Goal: Navigation & Orientation: Understand site structure

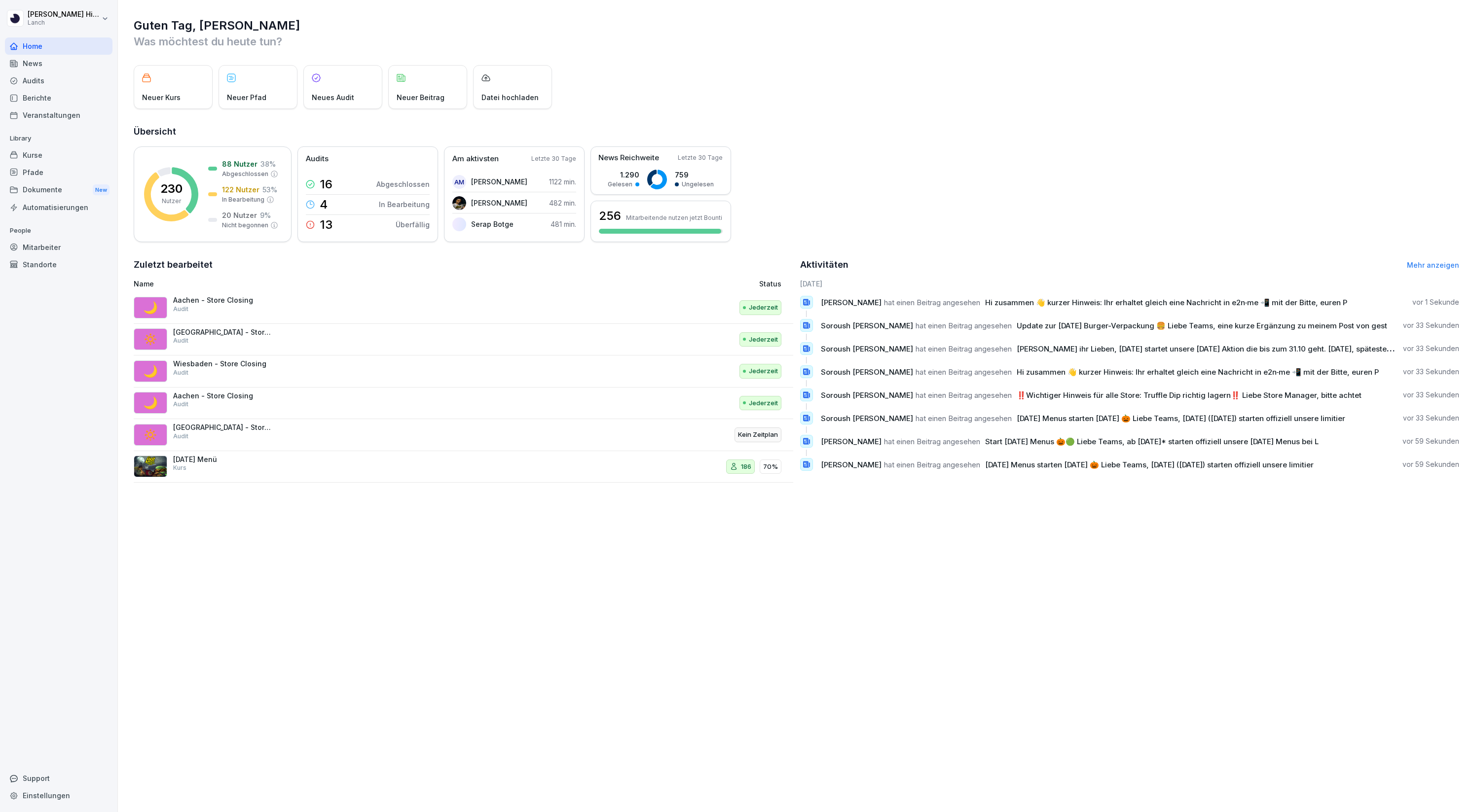
click at [29, 265] on div "Standorte" at bounding box center [58, 264] width 107 height 17
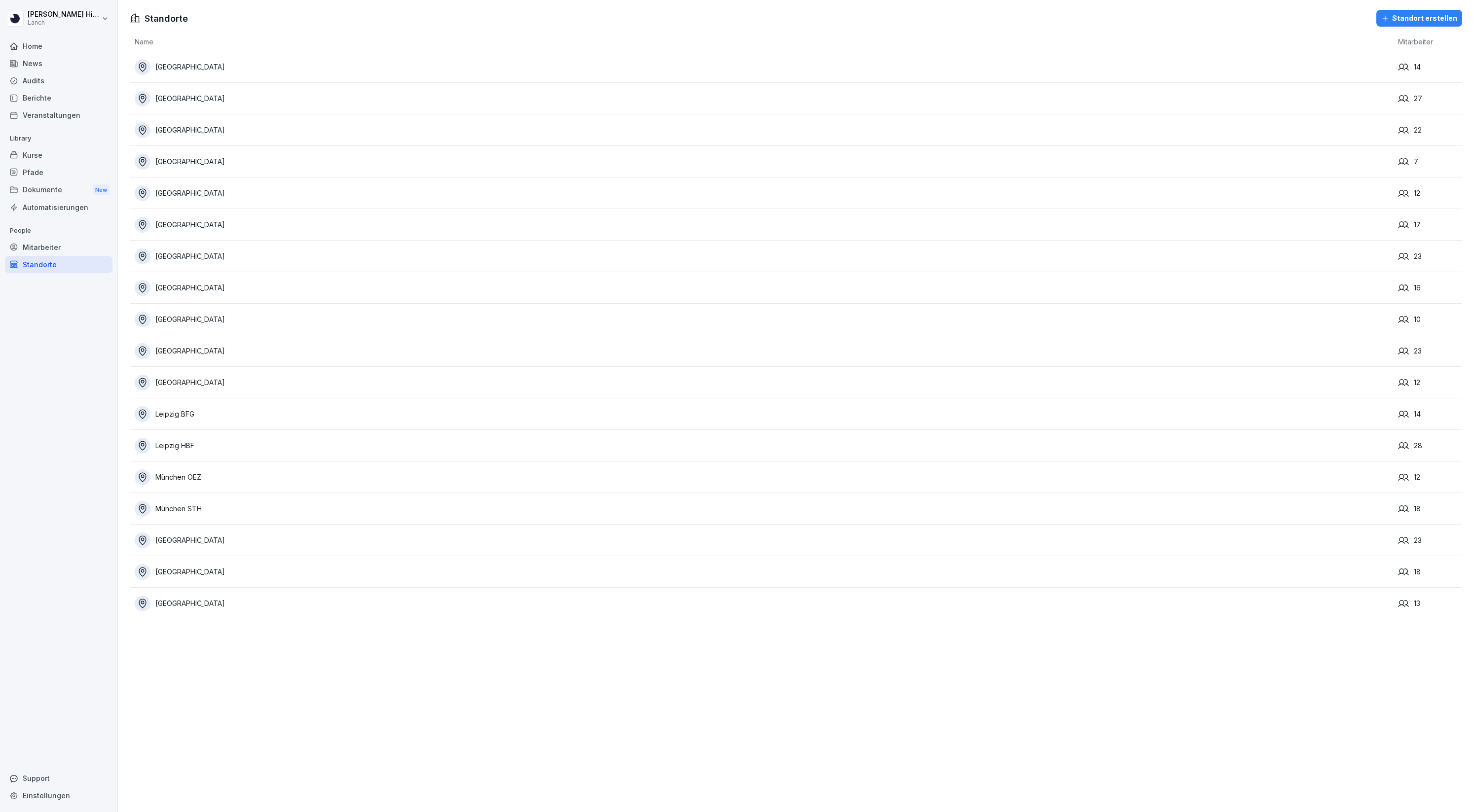
click at [159, 17] on h1 "Standorte" at bounding box center [166, 19] width 43 height 13
click at [1408, 21] on div "Standort erstellen" at bounding box center [1419, 18] width 76 height 11
click at [480, 152] on td "Bochum" at bounding box center [761, 161] width 1263 height 32
click at [450, 167] on div "Bochum" at bounding box center [764, 161] width 1258 height 16
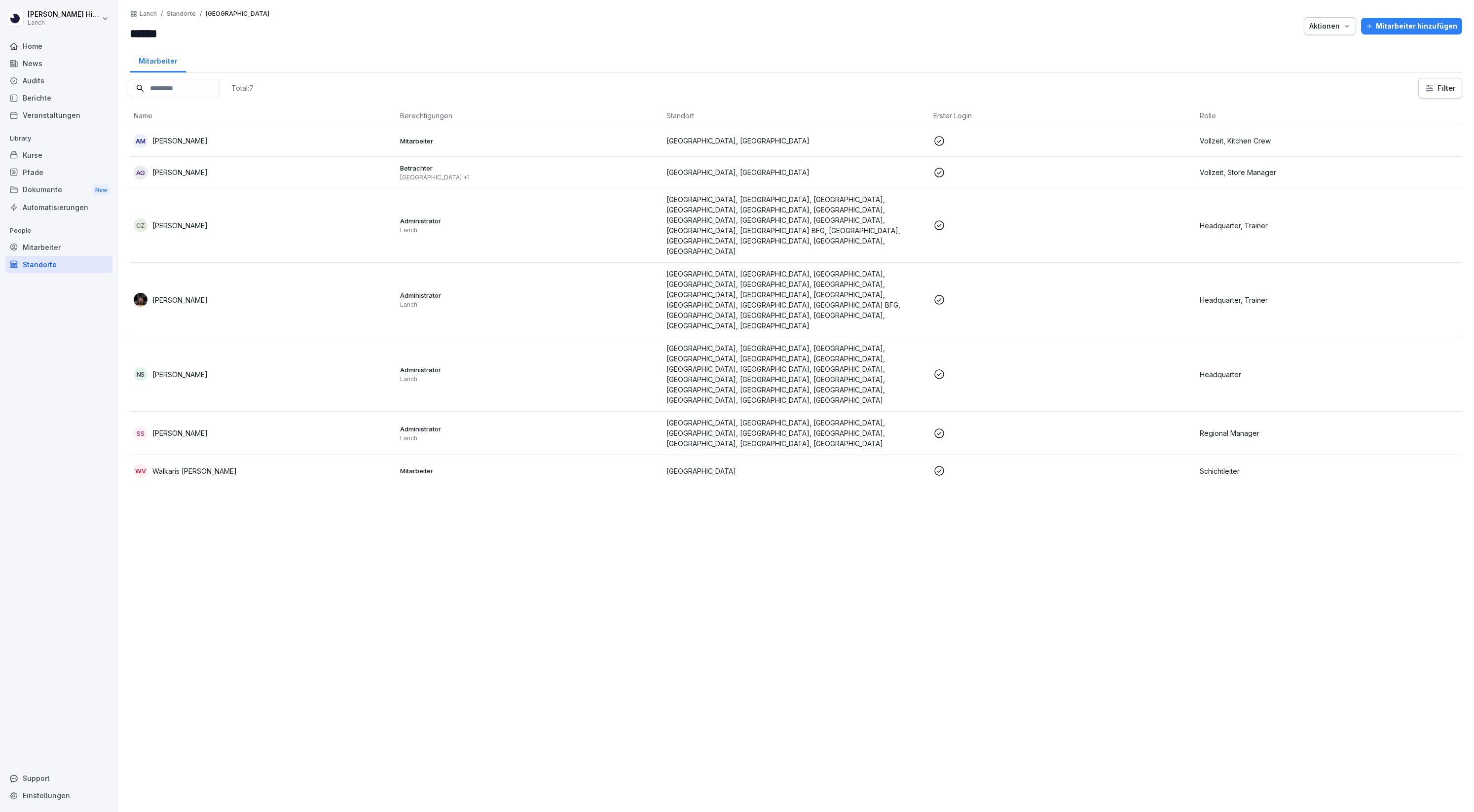
click at [35, 264] on div "Standorte" at bounding box center [58, 264] width 107 height 17
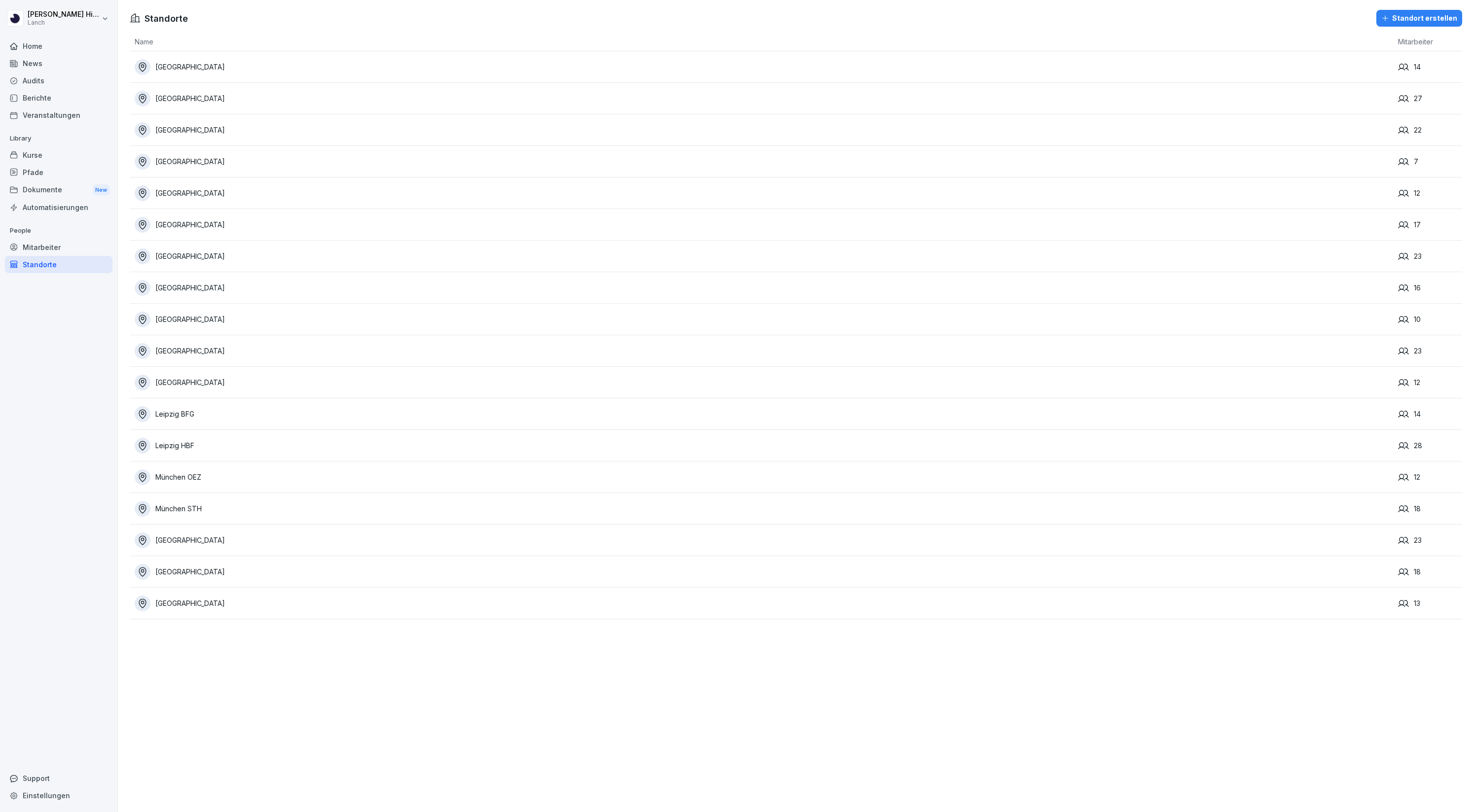
click at [196, 266] on td "[GEOGRAPHIC_DATA]" at bounding box center [761, 256] width 1263 height 32
click at [193, 262] on div "[GEOGRAPHIC_DATA]" at bounding box center [764, 256] width 1258 height 16
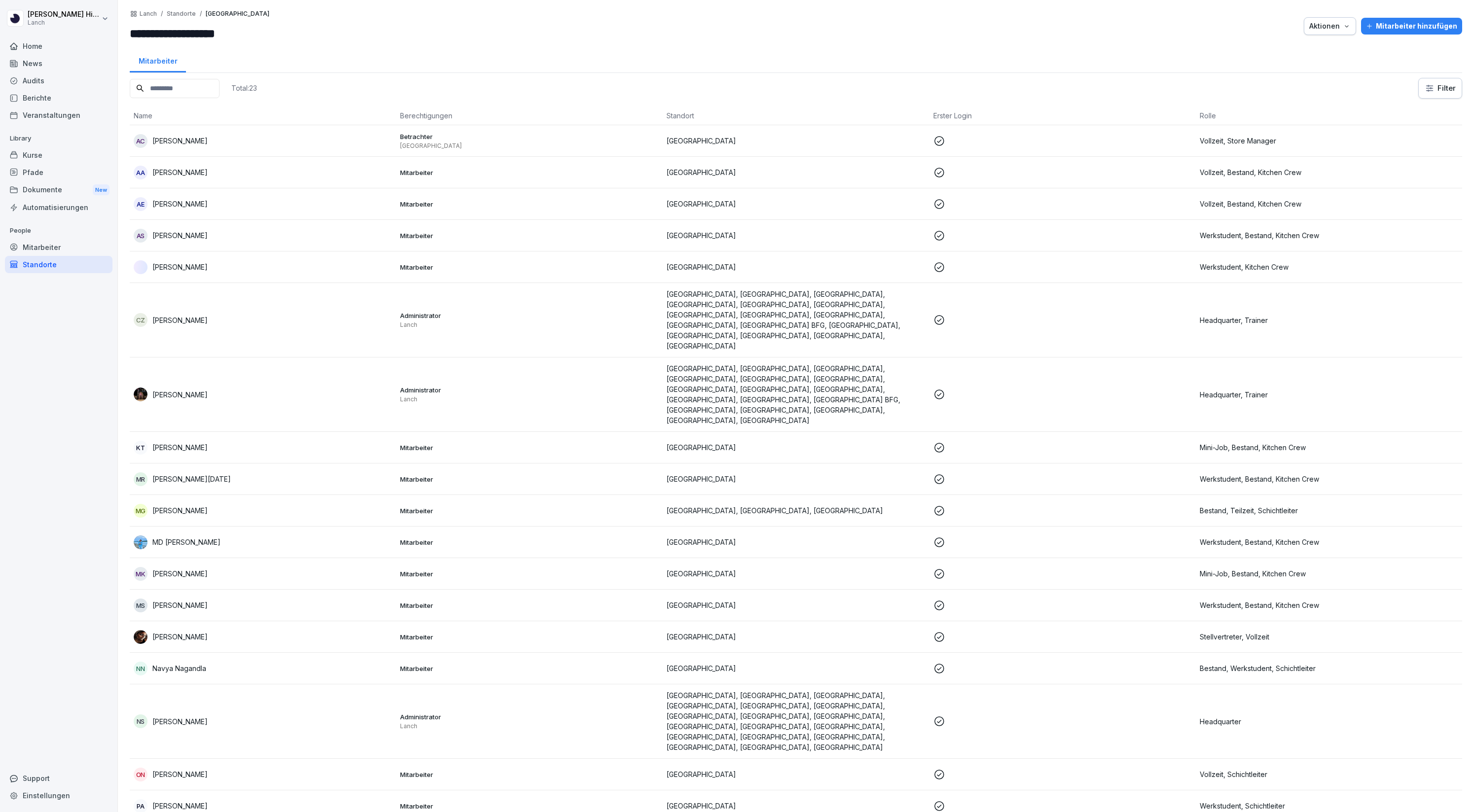
scroll to position [86, 0]
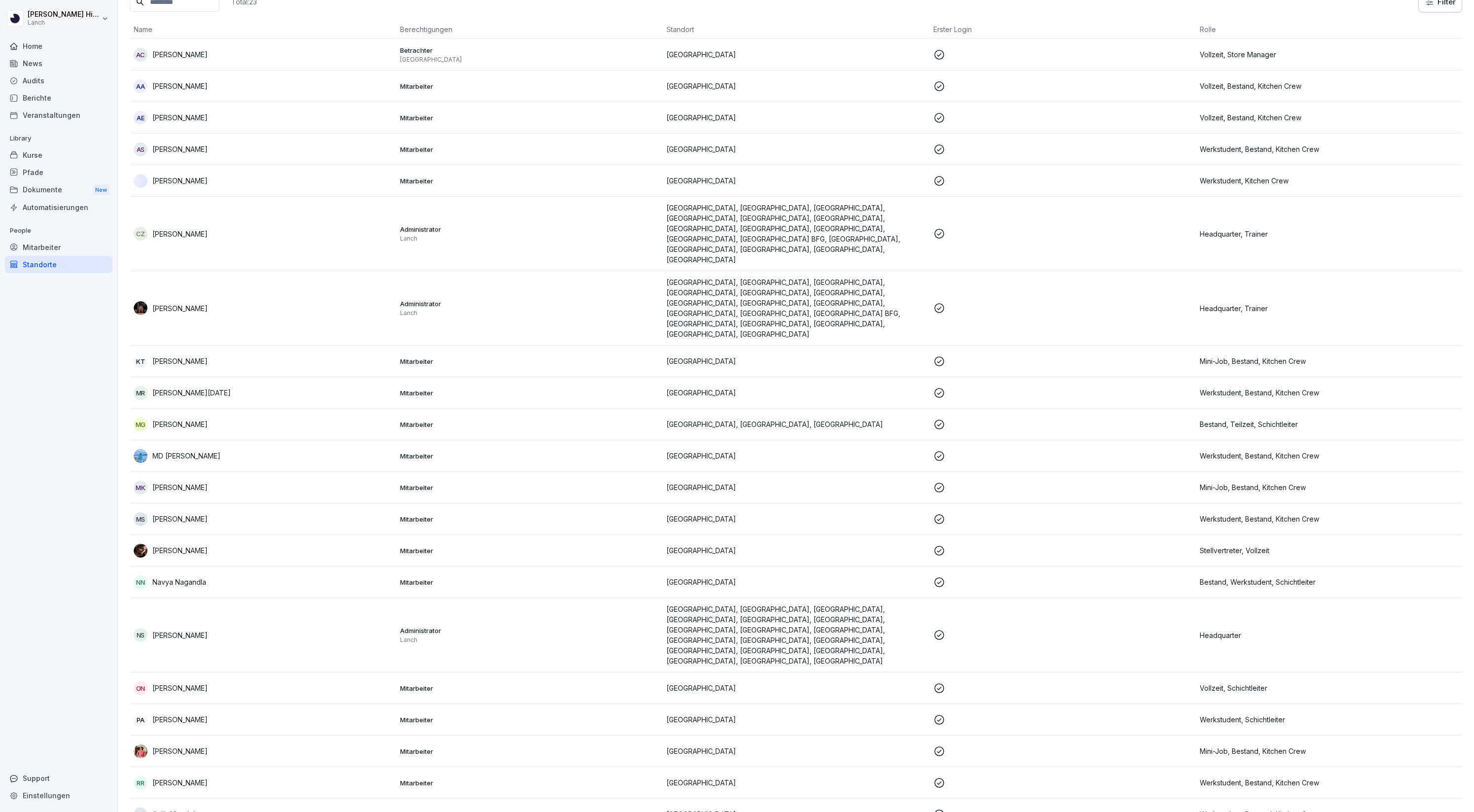
click at [28, 244] on div "Mitarbeiter" at bounding box center [58, 247] width 107 height 17
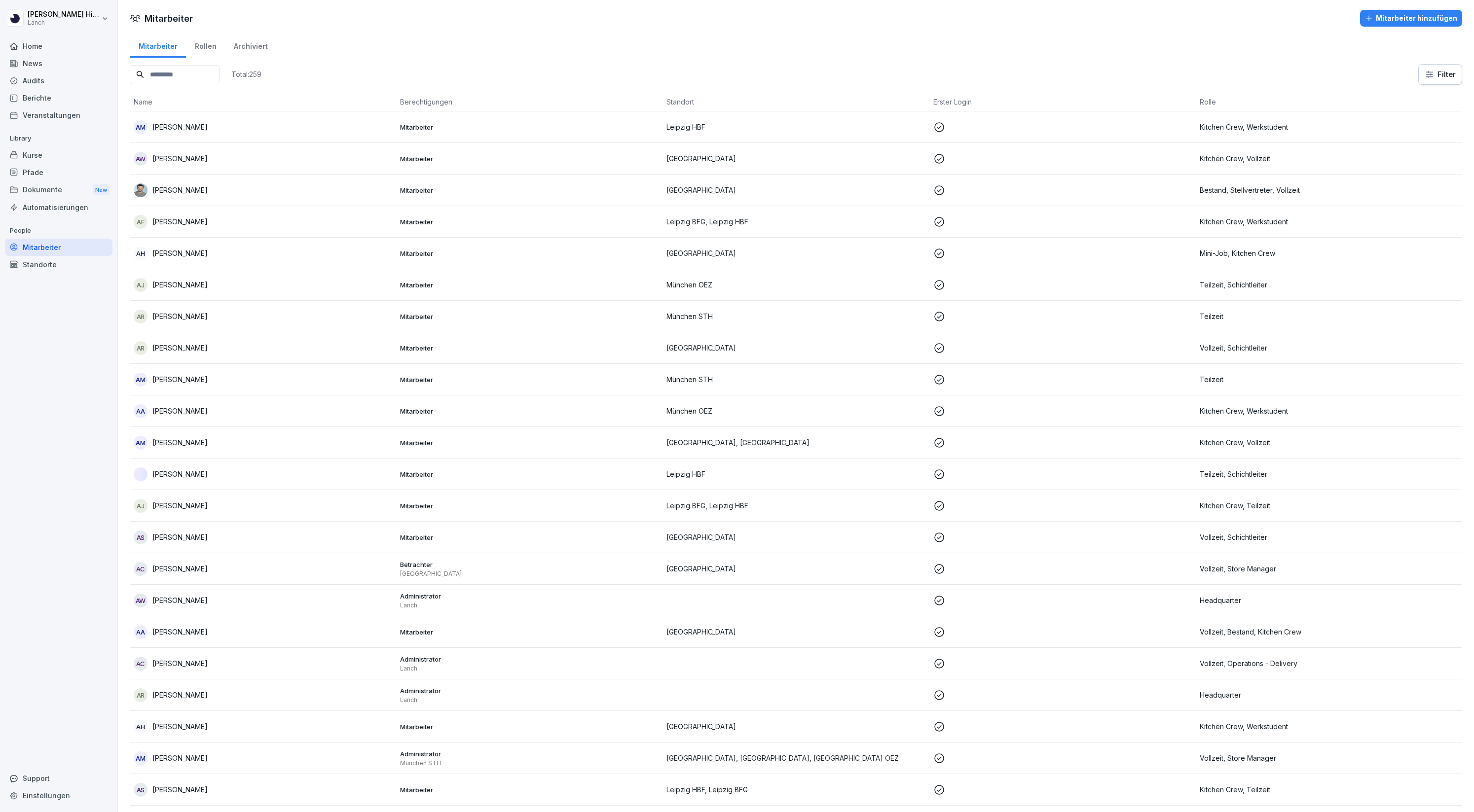
click at [192, 49] on div "Rollen" at bounding box center [205, 45] width 39 height 25
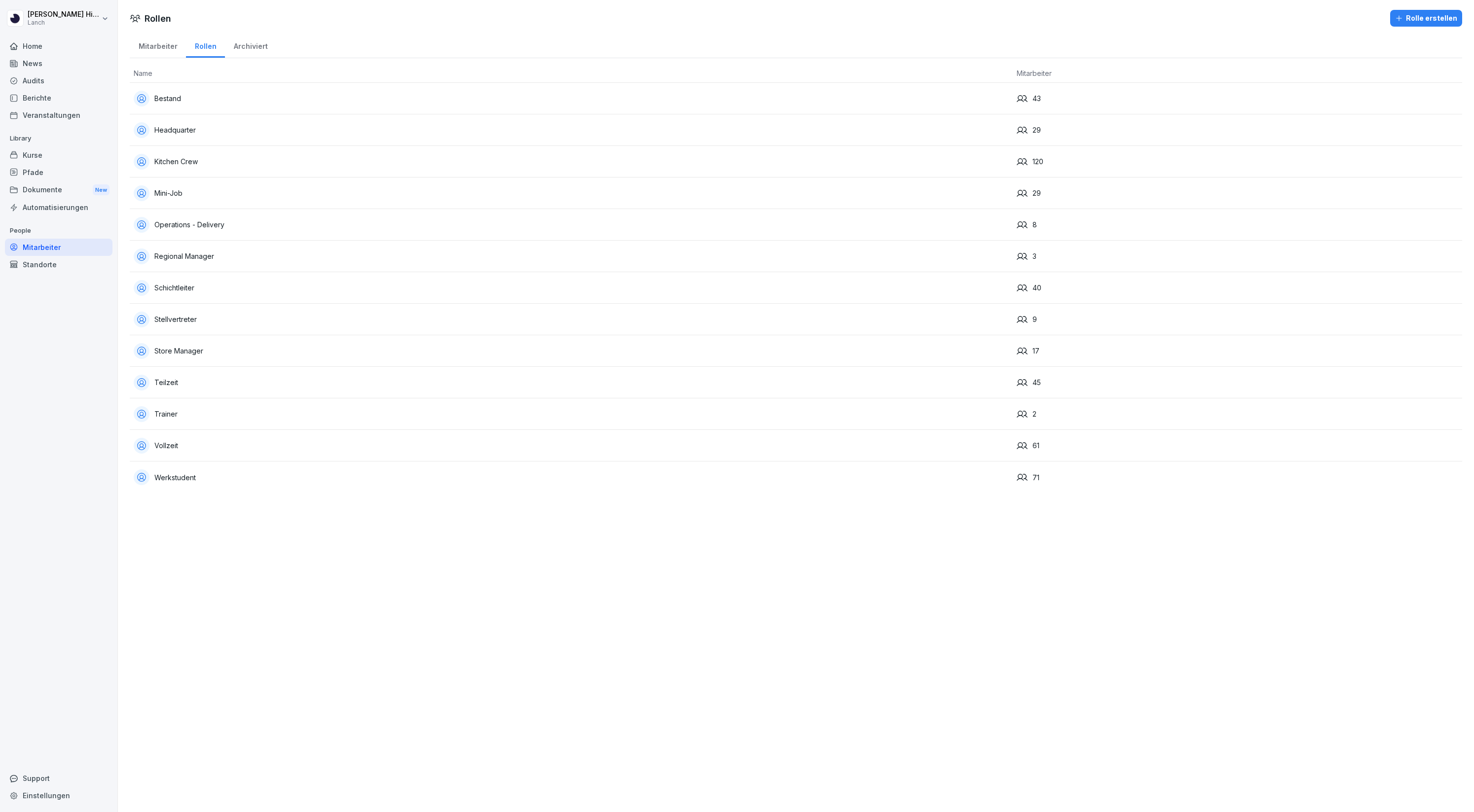
click at [175, 230] on div "Operations - Delivery" at bounding box center [571, 224] width 875 height 16
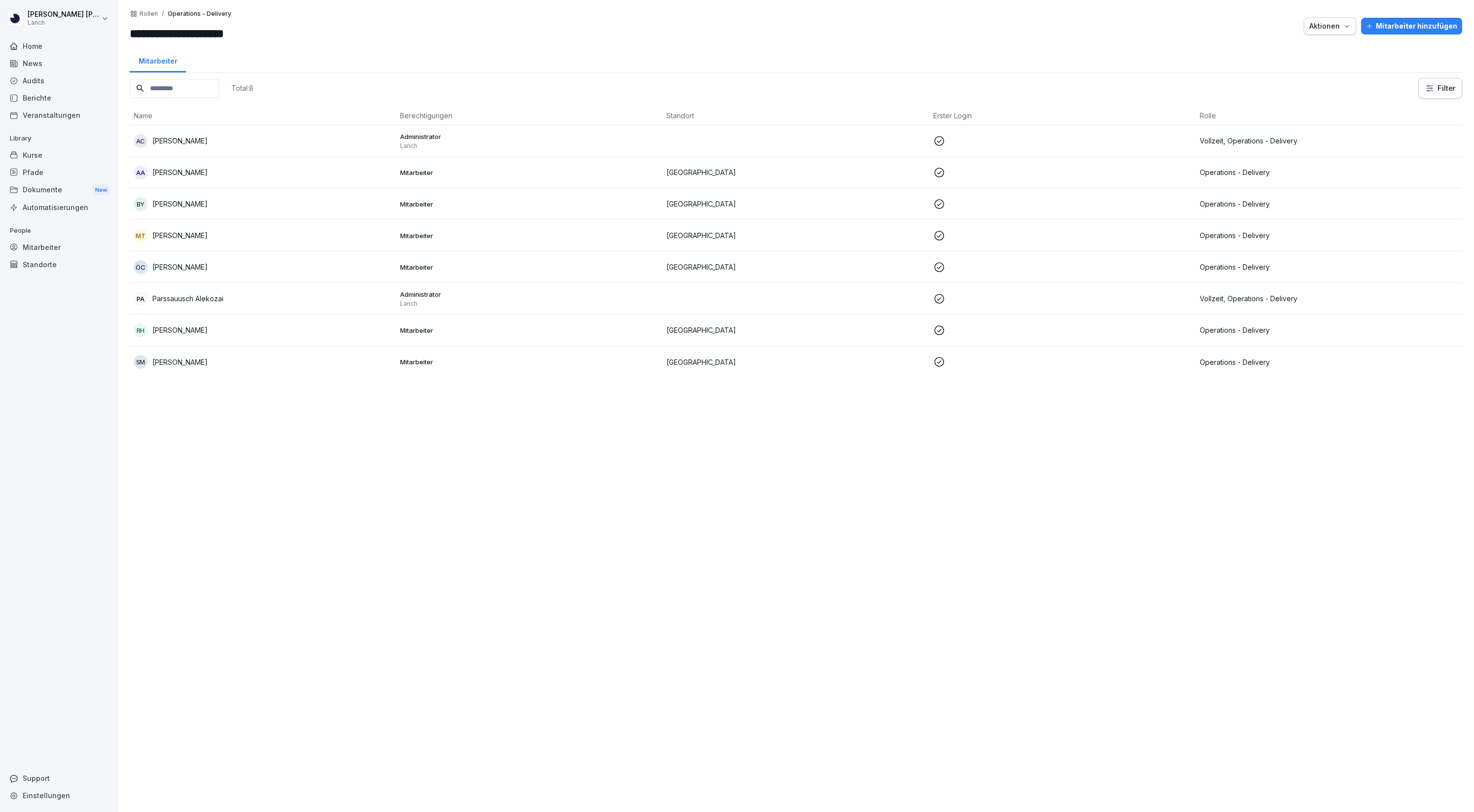
click at [154, 56] on div "Mitarbeiter" at bounding box center [158, 60] width 56 height 25
click at [152, 18] on div "**********" at bounding box center [189, 26] width 118 height 32
click at [150, 15] on p "Rollen" at bounding box center [148, 14] width 18 height 7
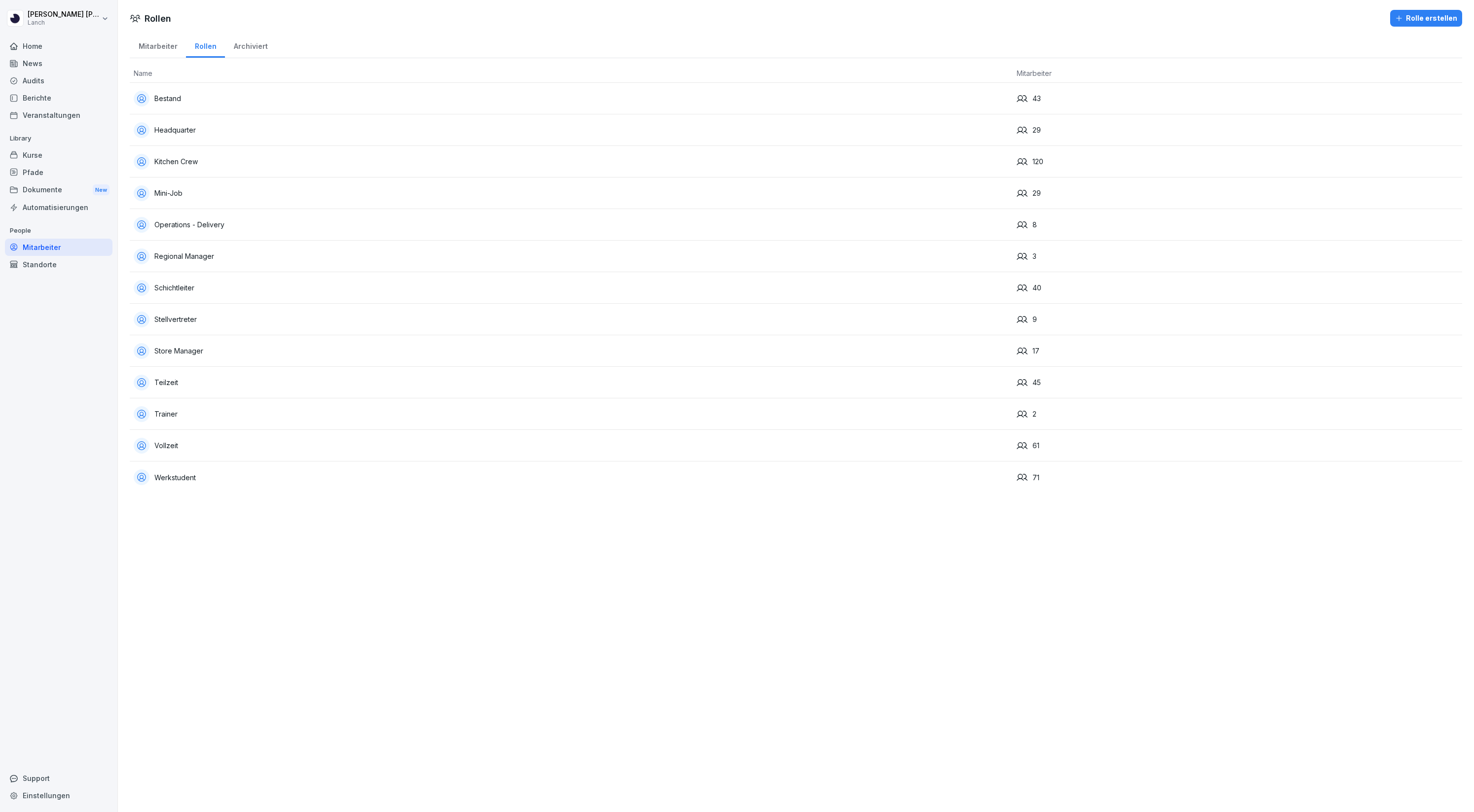
click at [169, 104] on div "Bestand" at bounding box center [571, 98] width 875 height 16
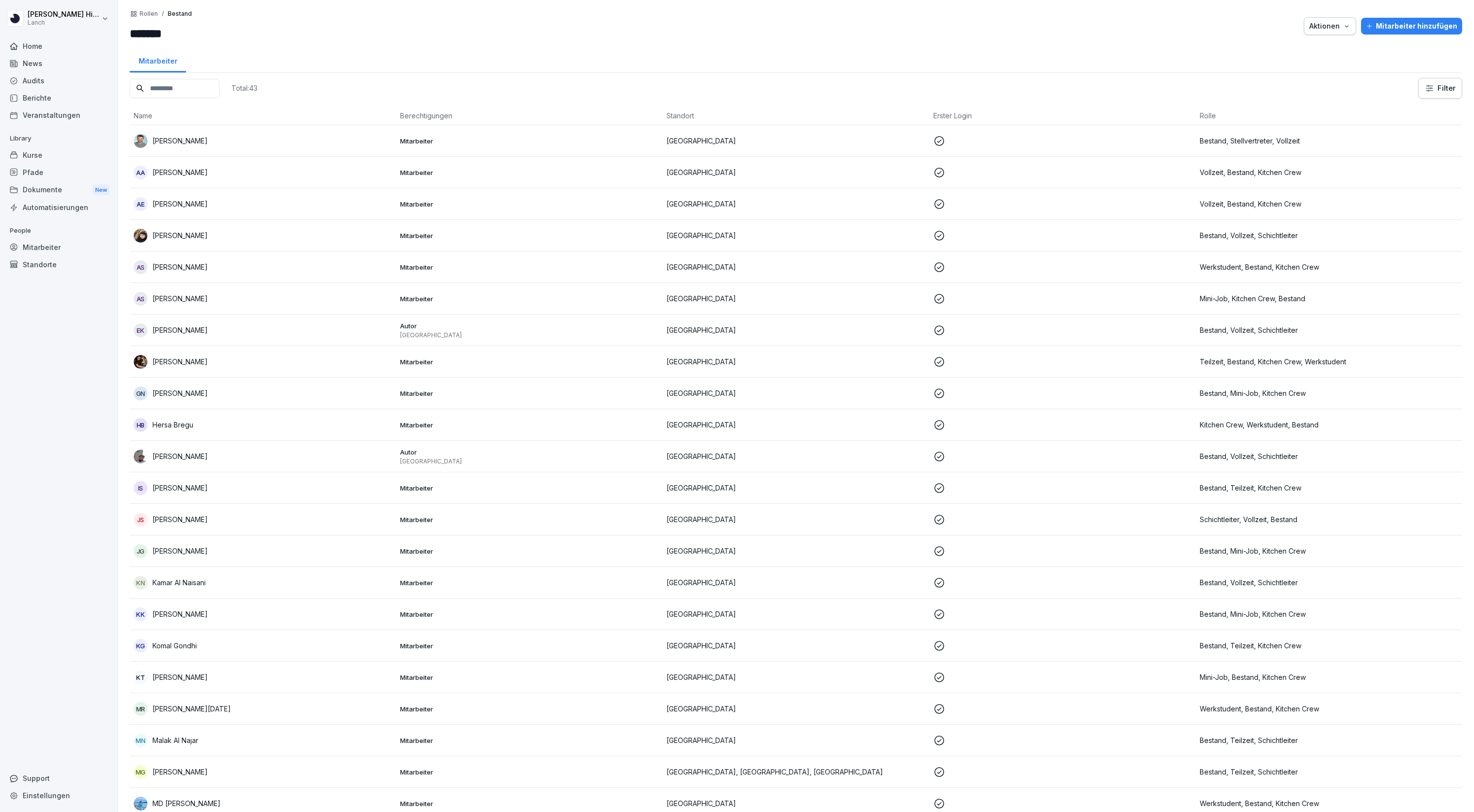
click at [148, 15] on p "Rollen" at bounding box center [148, 14] width 18 height 7
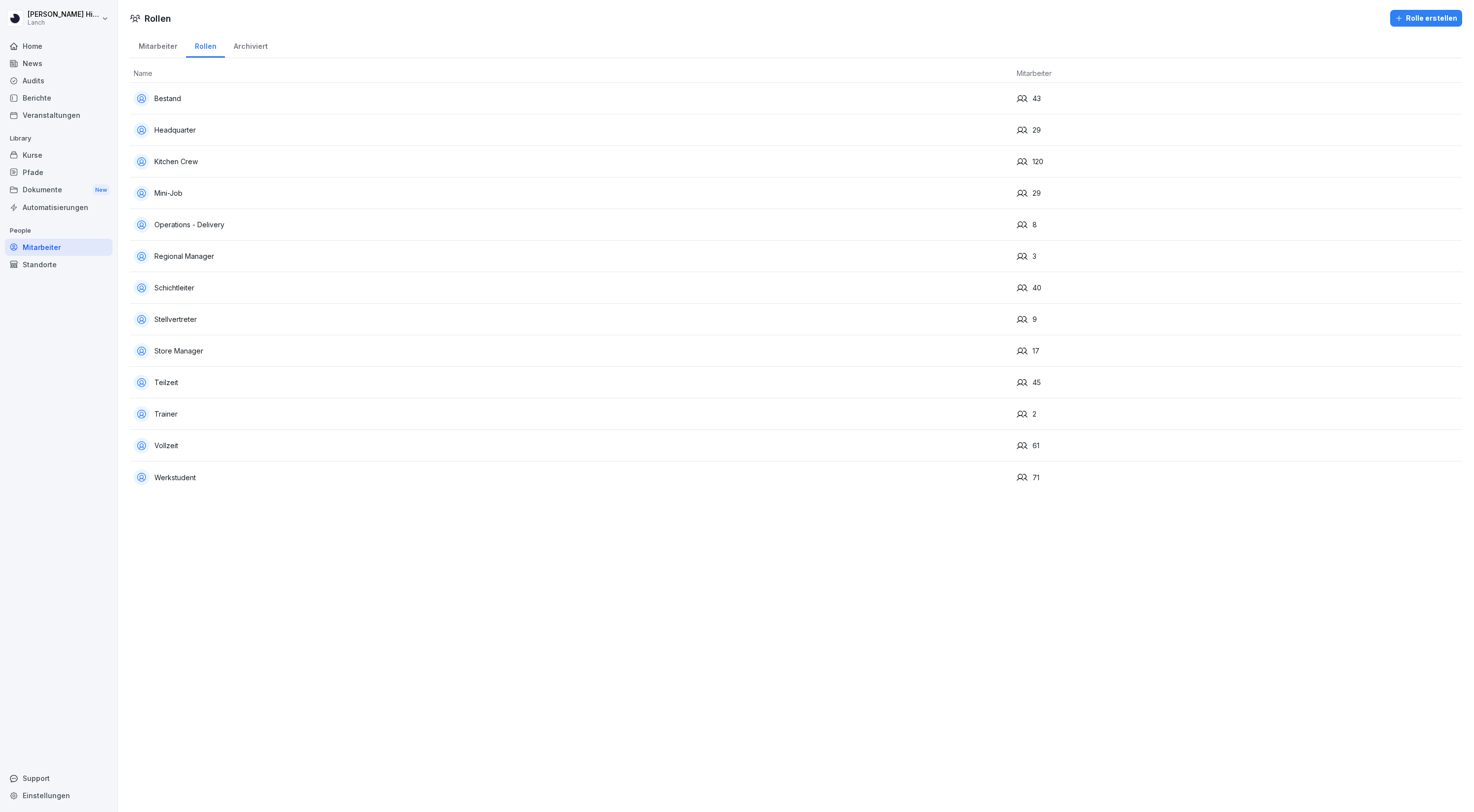
click at [40, 187] on div "Dokumente New" at bounding box center [58, 190] width 107 height 18
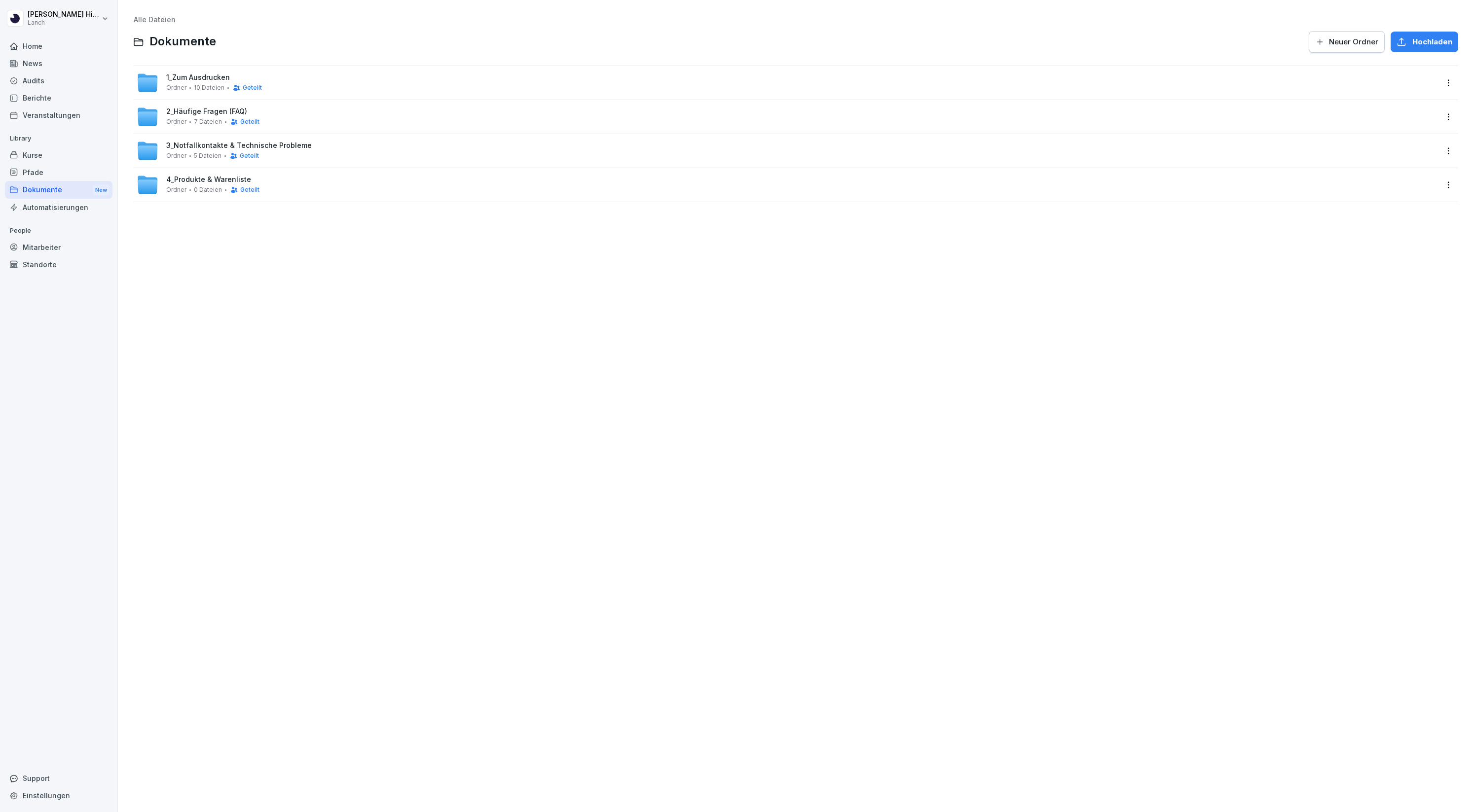
click at [40, 202] on div "Automatisierungen" at bounding box center [58, 207] width 107 height 17
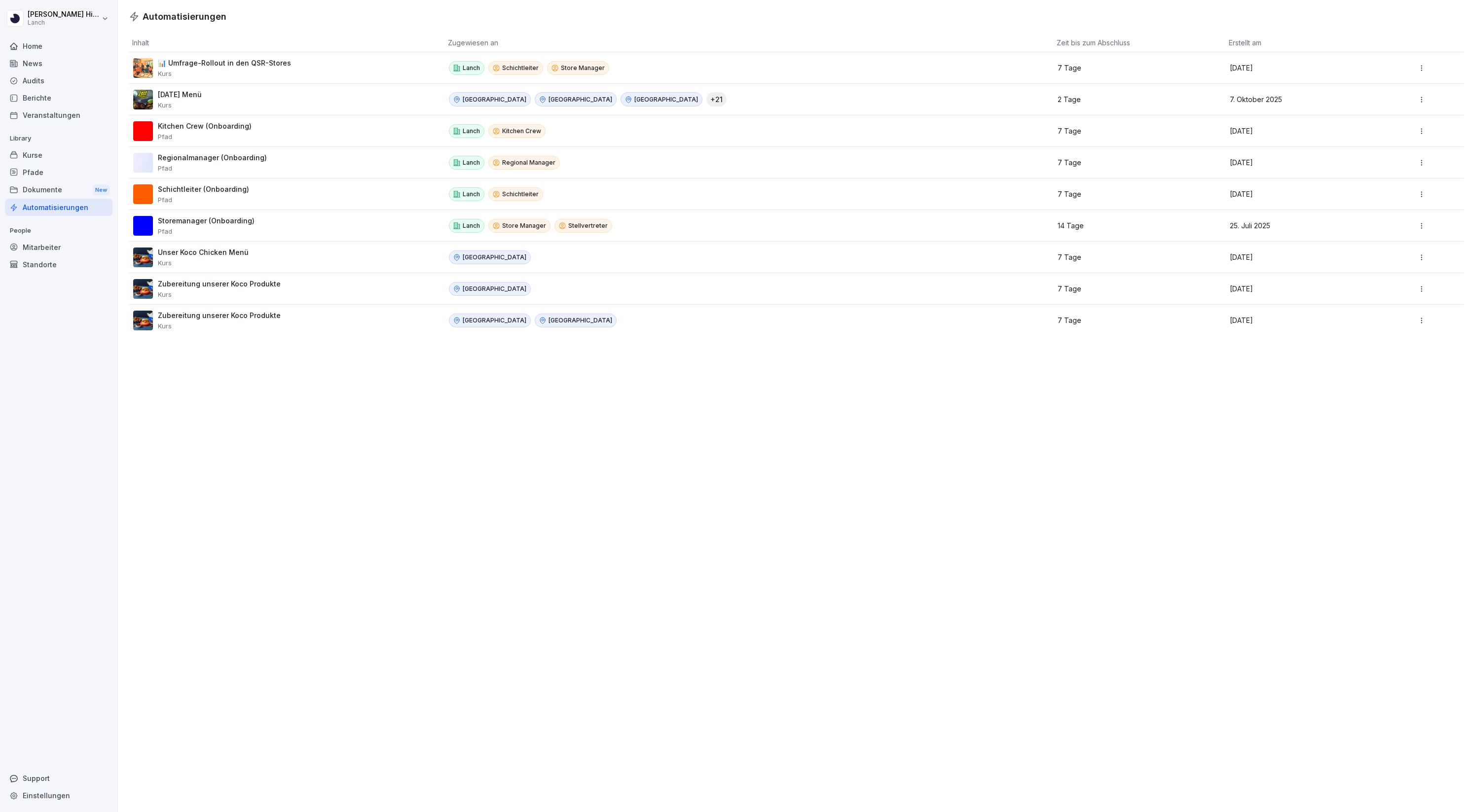
click at [211, 170] on p "Pfad" at bounding box center [213, 168] width 109 height 8
click at [210, 162] on div "Regionalmanager (Onboarding) Pfad" at bounding box center [213, 162] width 109 height 19
click at [206, 113] on td "[DATE] Menü Kurs" at bounding box center [286, 100] width 316 height 32
click at [206, 124] on p "Kitchen Crew (Onboarding)" at bounding box center [205, 126] width 94 height 9
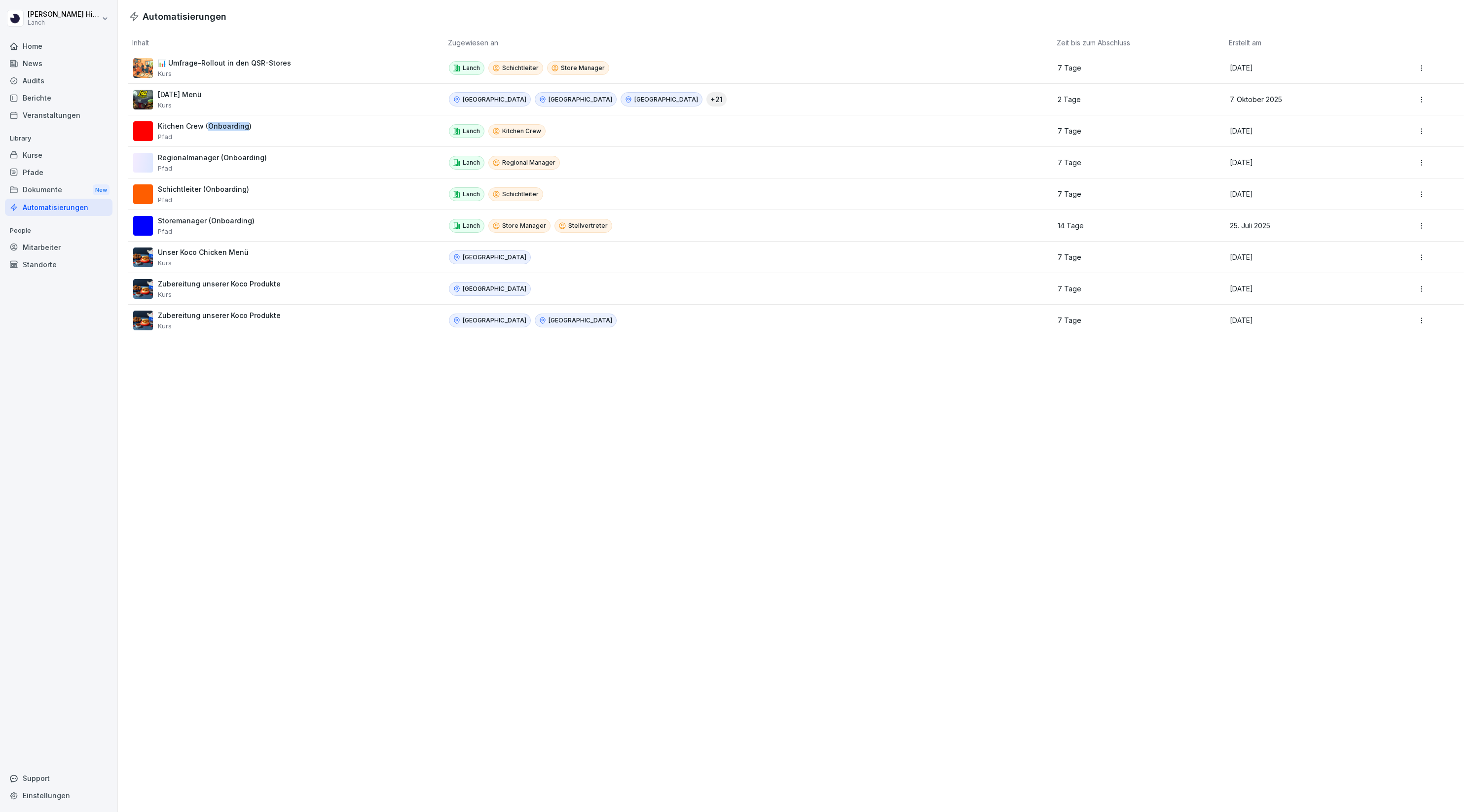
click at [206, 124] on p "Kitchen Crew (Onboarding)" at bounding box center [205, 126] width 94 height 9
click at [169, 125] on p "Kitchen Crew (Onboarding)" at bounding box center [205, 126] width 94 height 9
click at [532, 132] on p "Kitchen Crew" at bounding box center [521, 131] width 39 height 9
click at [1420, 131] on html "[PERSON_NAME] Lanch Home News Audits Berichte Veranstaltungen Library Kurse Pfa…" at bounding box center [737, 406] width 1474 height 812
click at [1413, 148] on div "Bearbeiten" at bounding box center [1421, 152] width 85 height 17
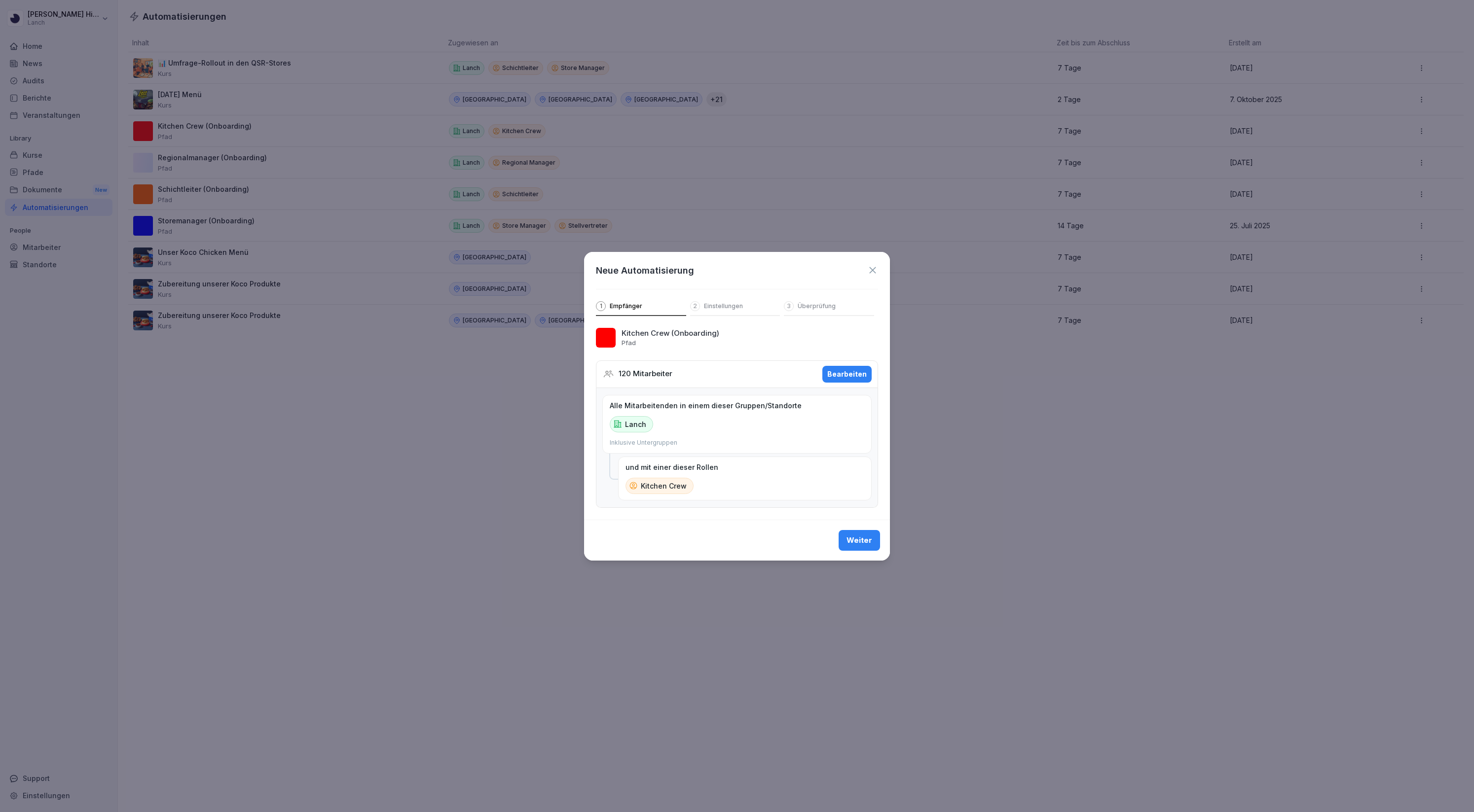
click at [724, 301] on div "Neue Automatisierung 1 Empfänger 2 Einstellungen 3 Überprüfung" at bounding box center [737, 284] width 306 height 64
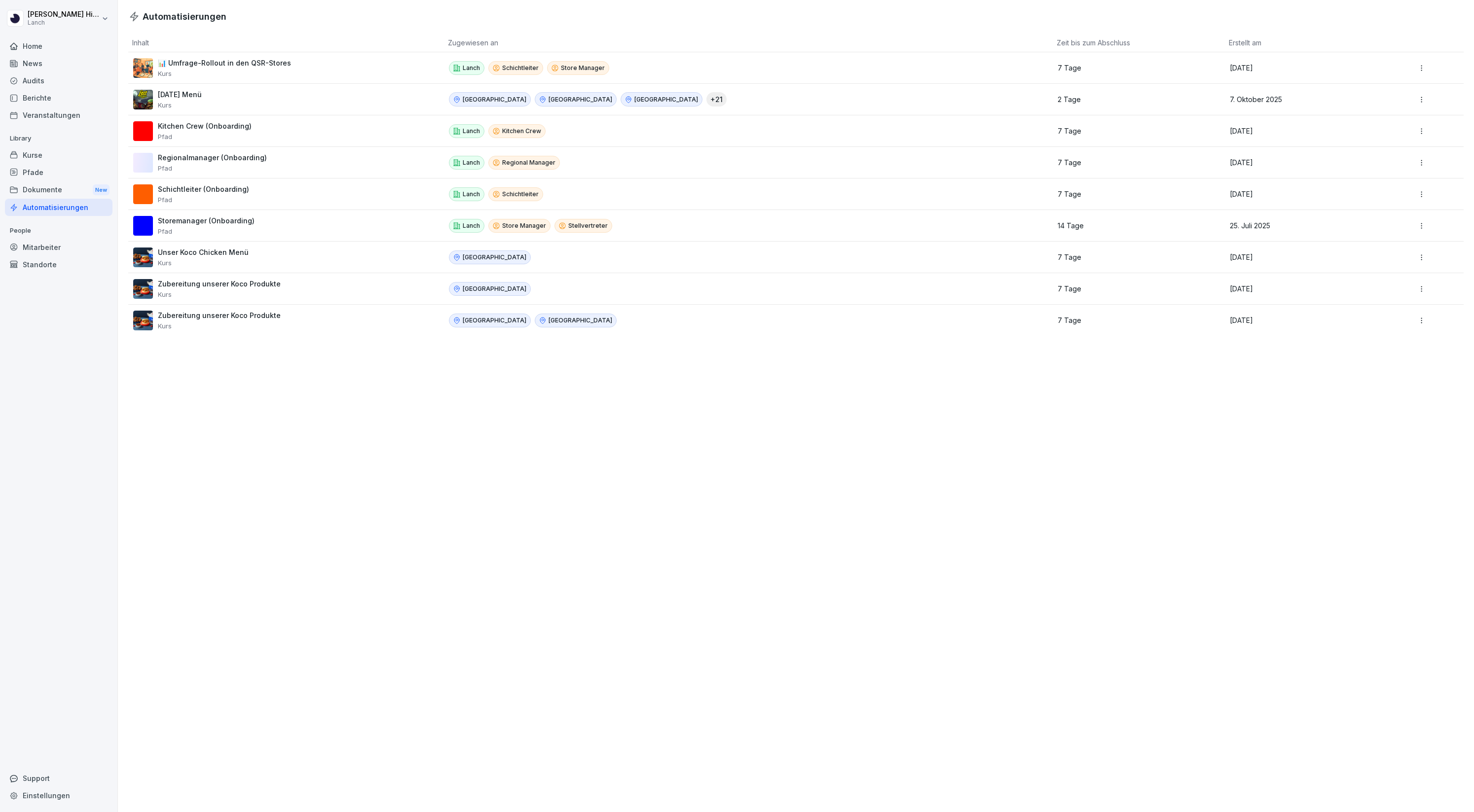
click at [31, 153] on div "Kurse" at bounding box center [58, 155] width 107 height 17
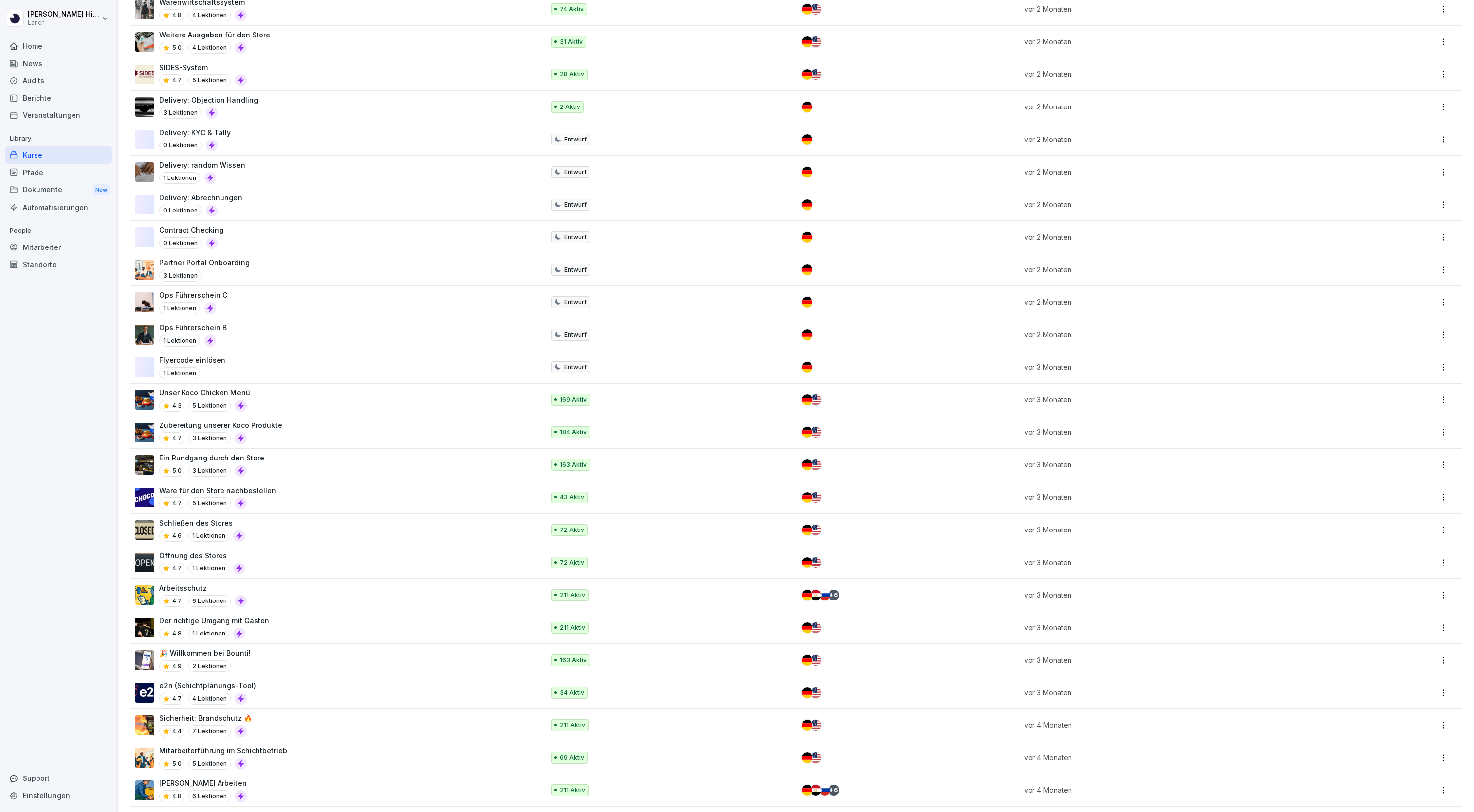
scroll to position [1046, 0]
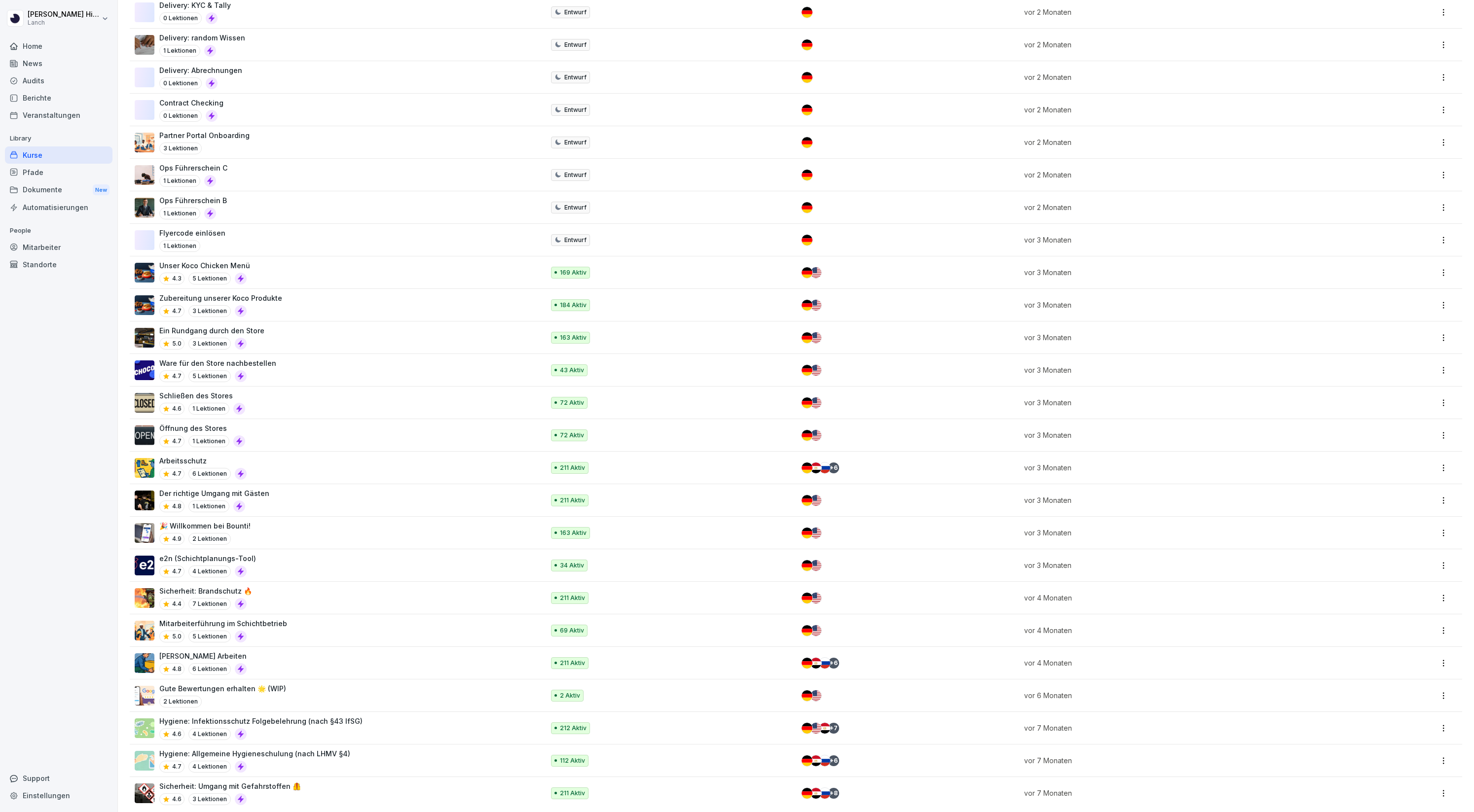
click at [205, 522] on p "🎉 Willkommen bei Bounti!" at bounding box center [205, 526] width 91 height 10
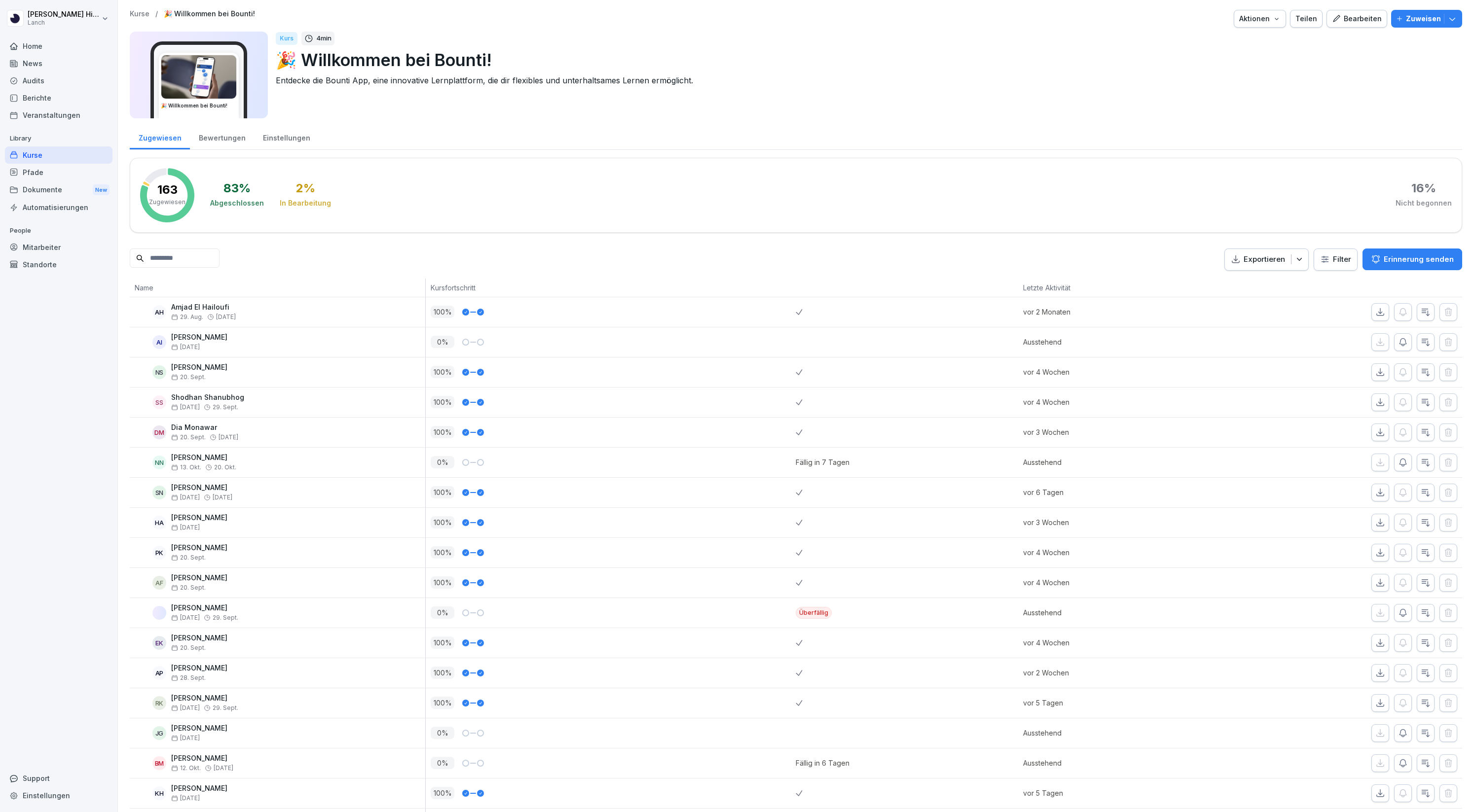
click at [229, 193] on div "83 %" at bounding box center [237, 188] width 27 height 12
click at [226, 134] on div "Bewertungen" at bounding box center [222, 137] width 64 height 25
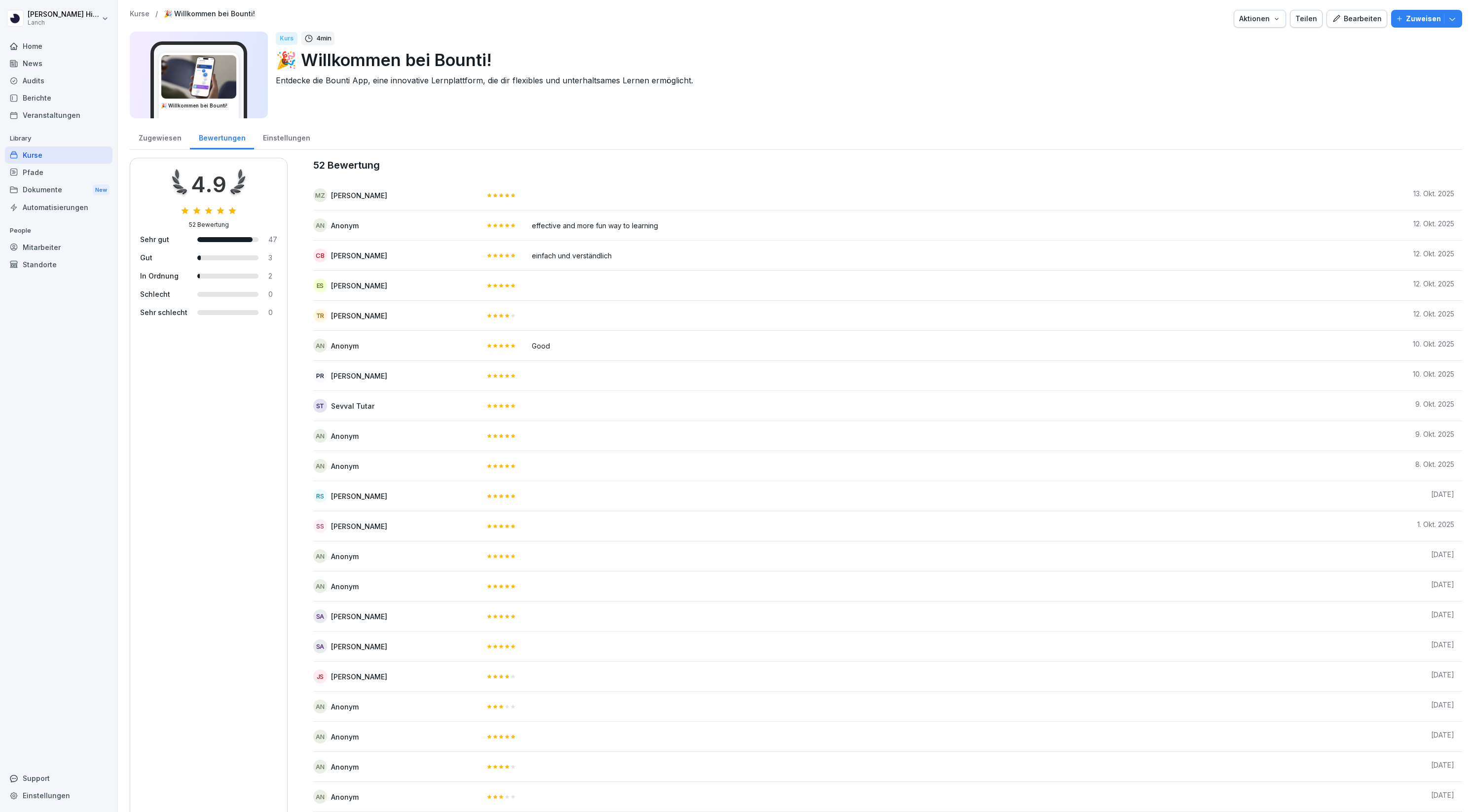
click at [277, 129] on div "Einstellungen" at bounding box center [286, 137] width 65 height 25
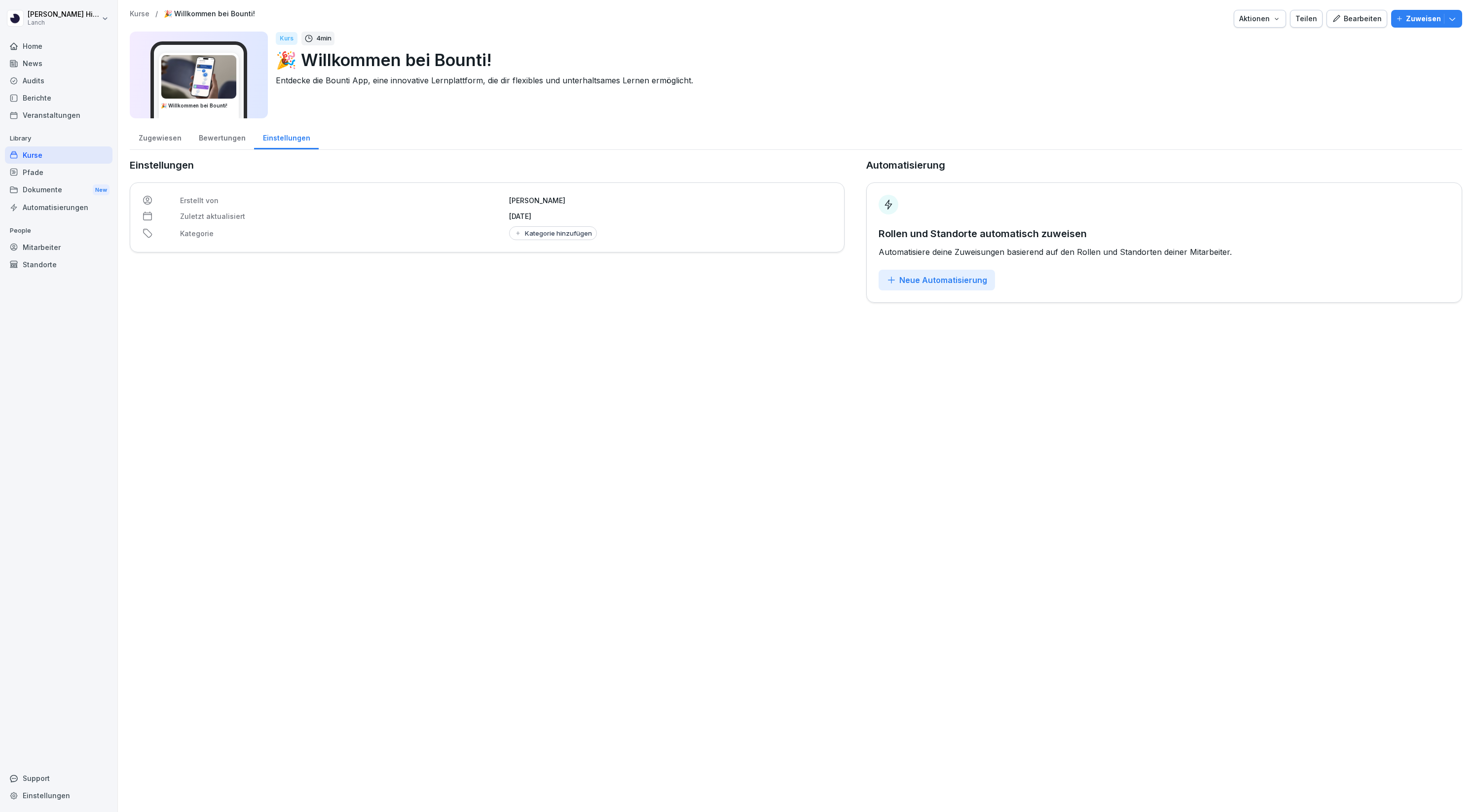
click at [223, 136] on div "Bewertungen" at bounding box center [222, 137] width 64 height 25
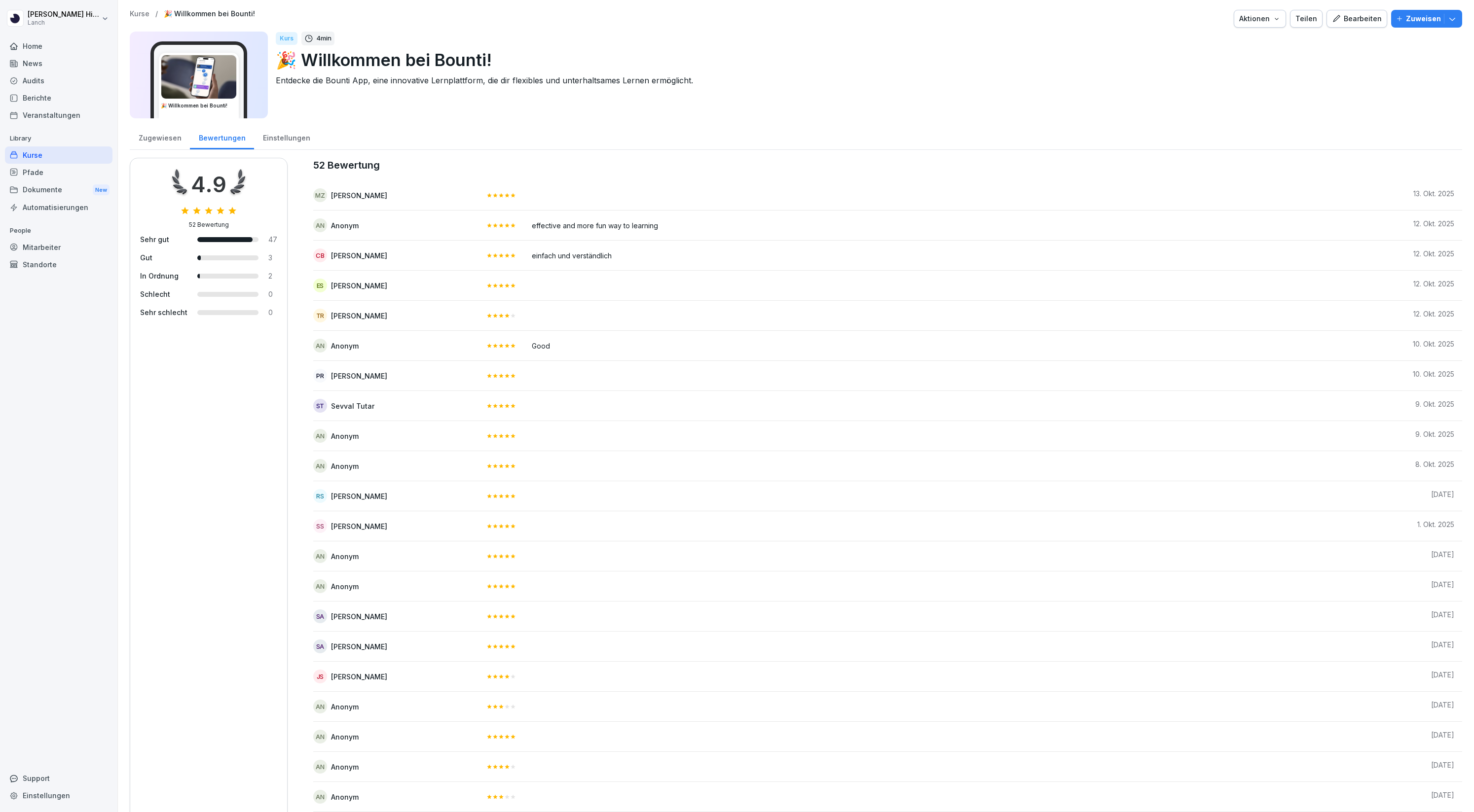
click at [180, 137] on div "Zugewiesen" at bounding box center [160, 137] width 60 height 25
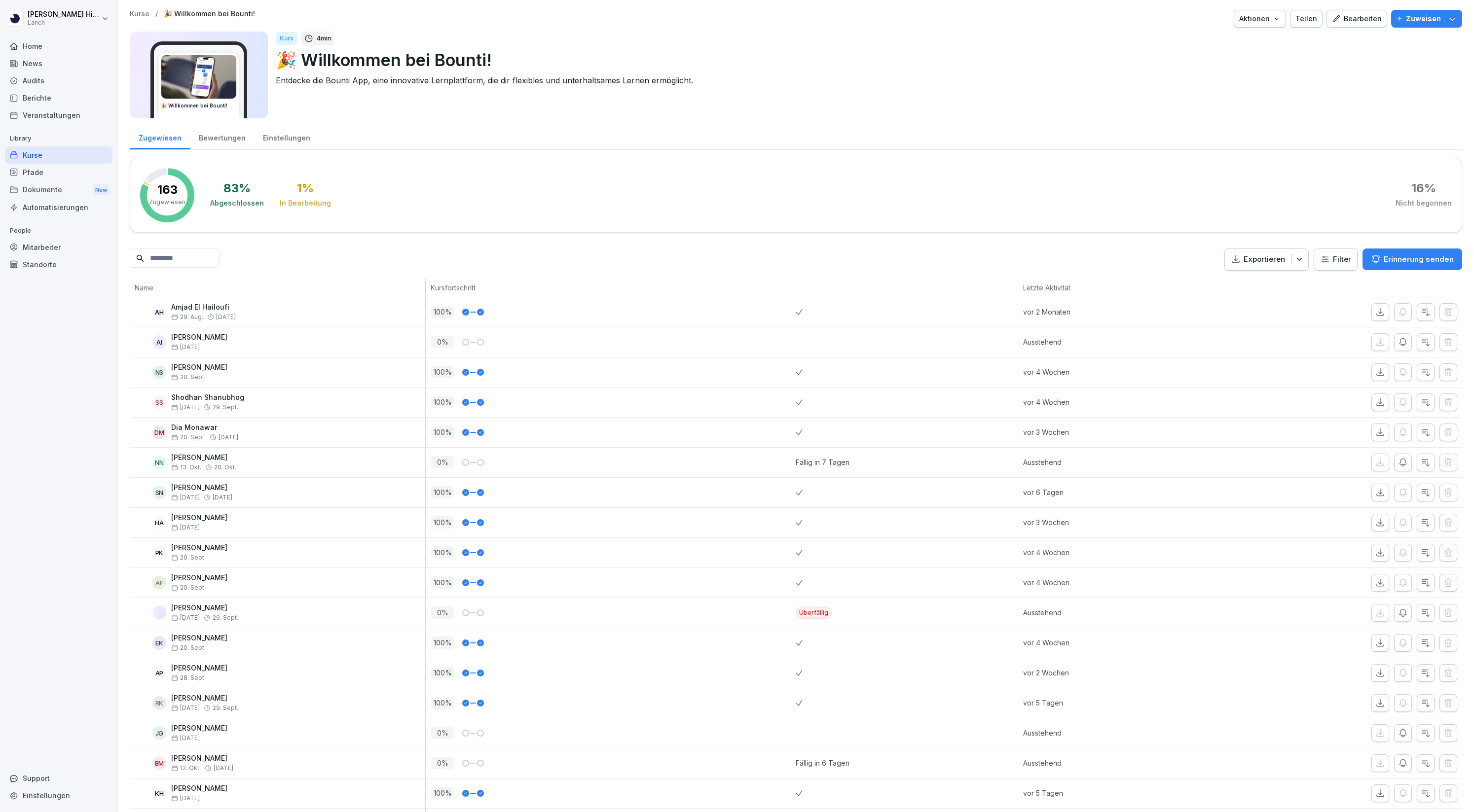
click at [163, 138] on div "Zugewiesen" at bounding box center [160, 137] width 60 height 25
click at [76, 158] on div "Kurse" at bounding box center [58, 155] width 107 height 17
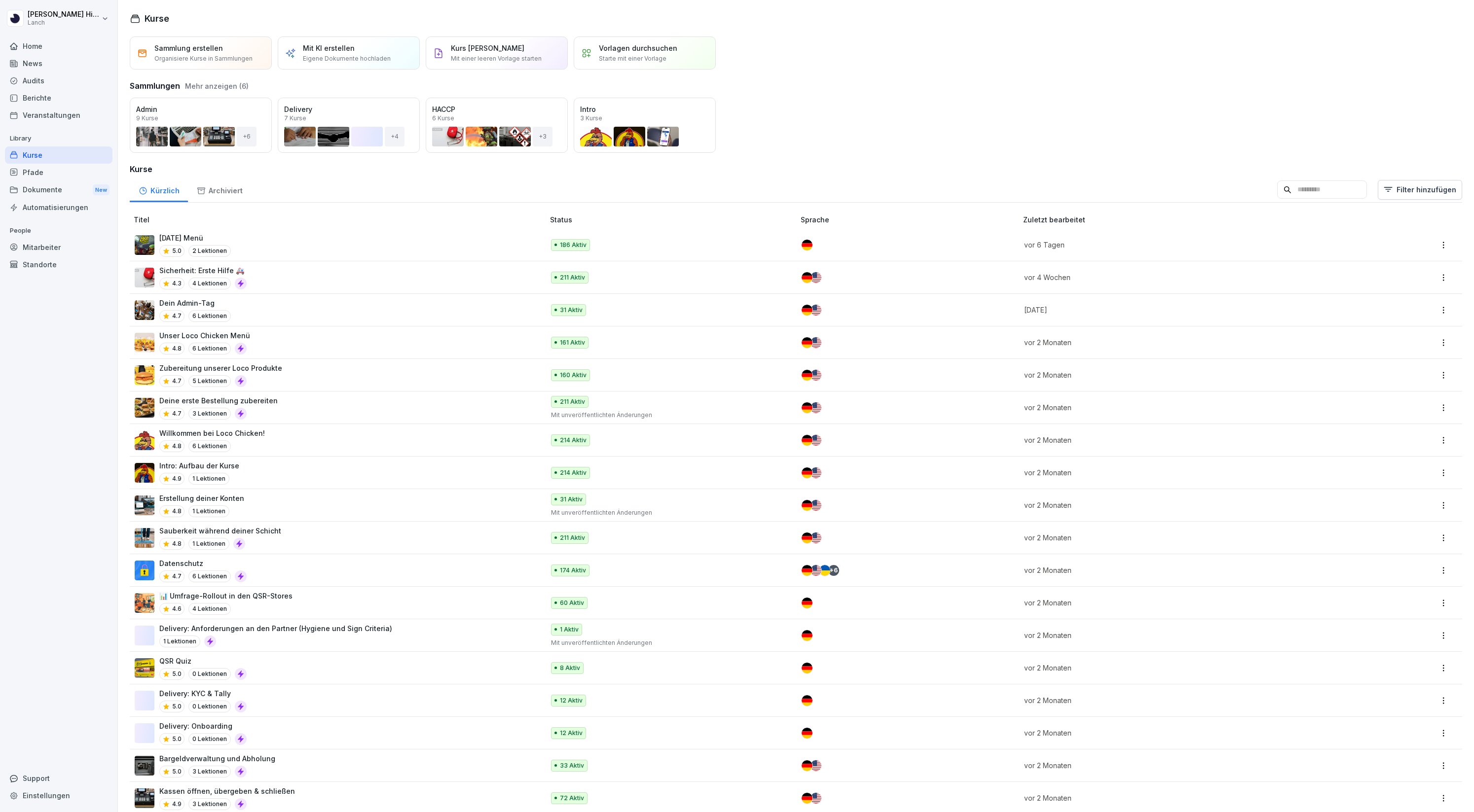
click at [240, 19] on div "Kurse" at bounding box center [796, 19] width 1332 height 13
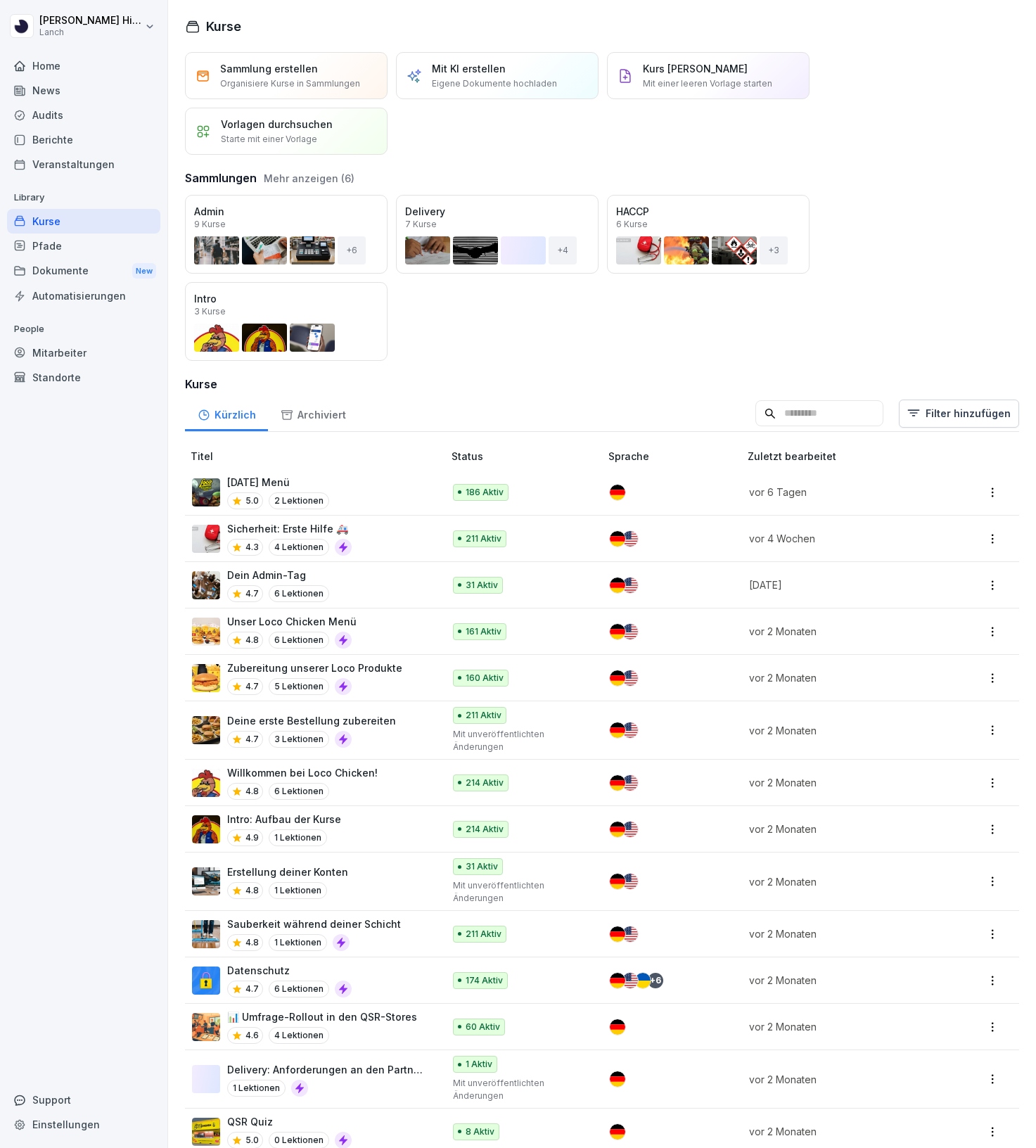
click at [126, 460] on div "Home News Audits Berichte Veranstaltungen Library Kurse Pfade Dokumente New Aut…" at bounding box center [83, 593] width 153 height 1096
click at [372, 0] on div "Kurse Sammlung erstellen Organisiere Kurse in Sammlungen Mit KI erstellen Eigen…" at bounding box center [602, 574] width 868 height 1148
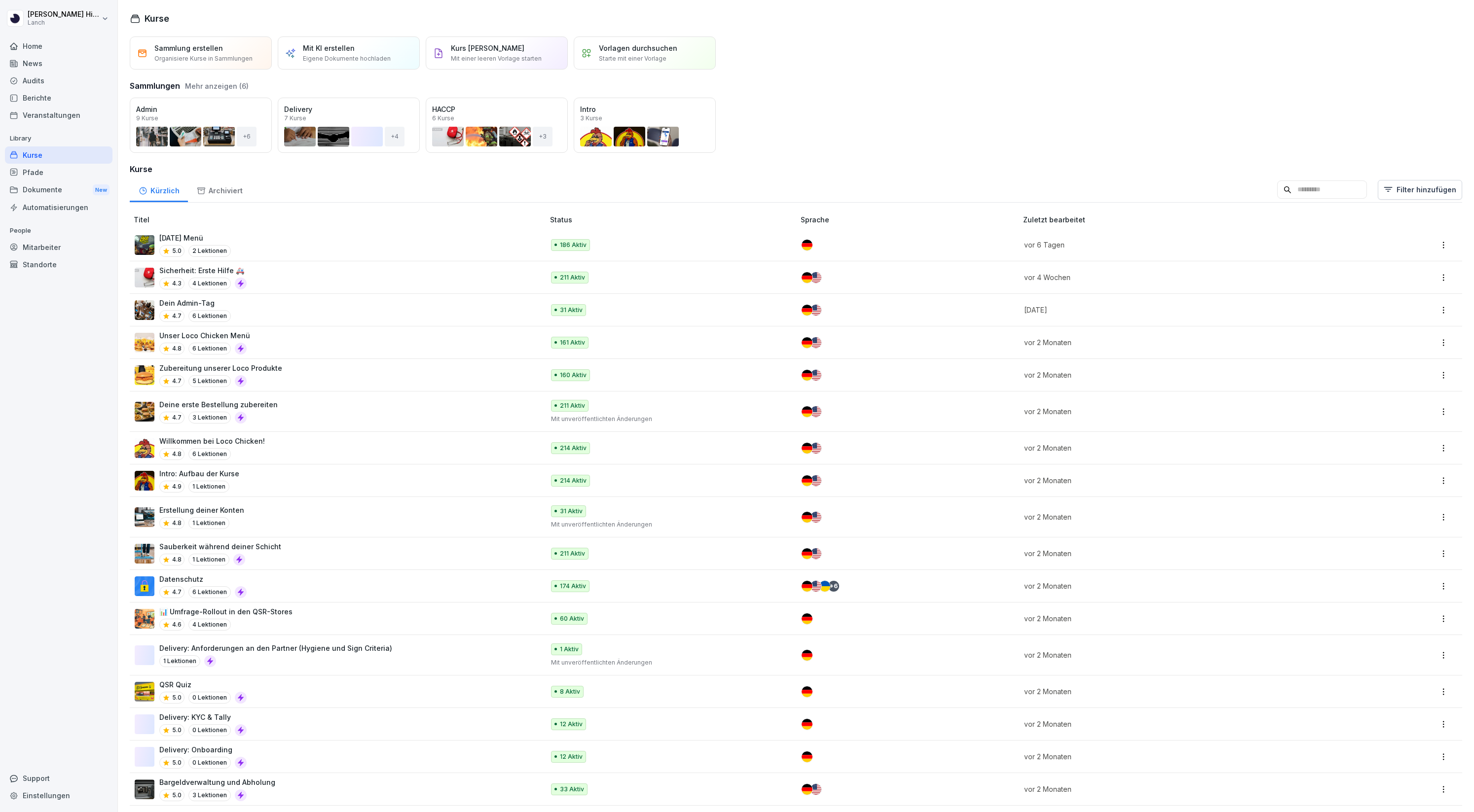
click at [41, 260] on div "Standorte" at bounding box center [58, 264] width 107 height 17
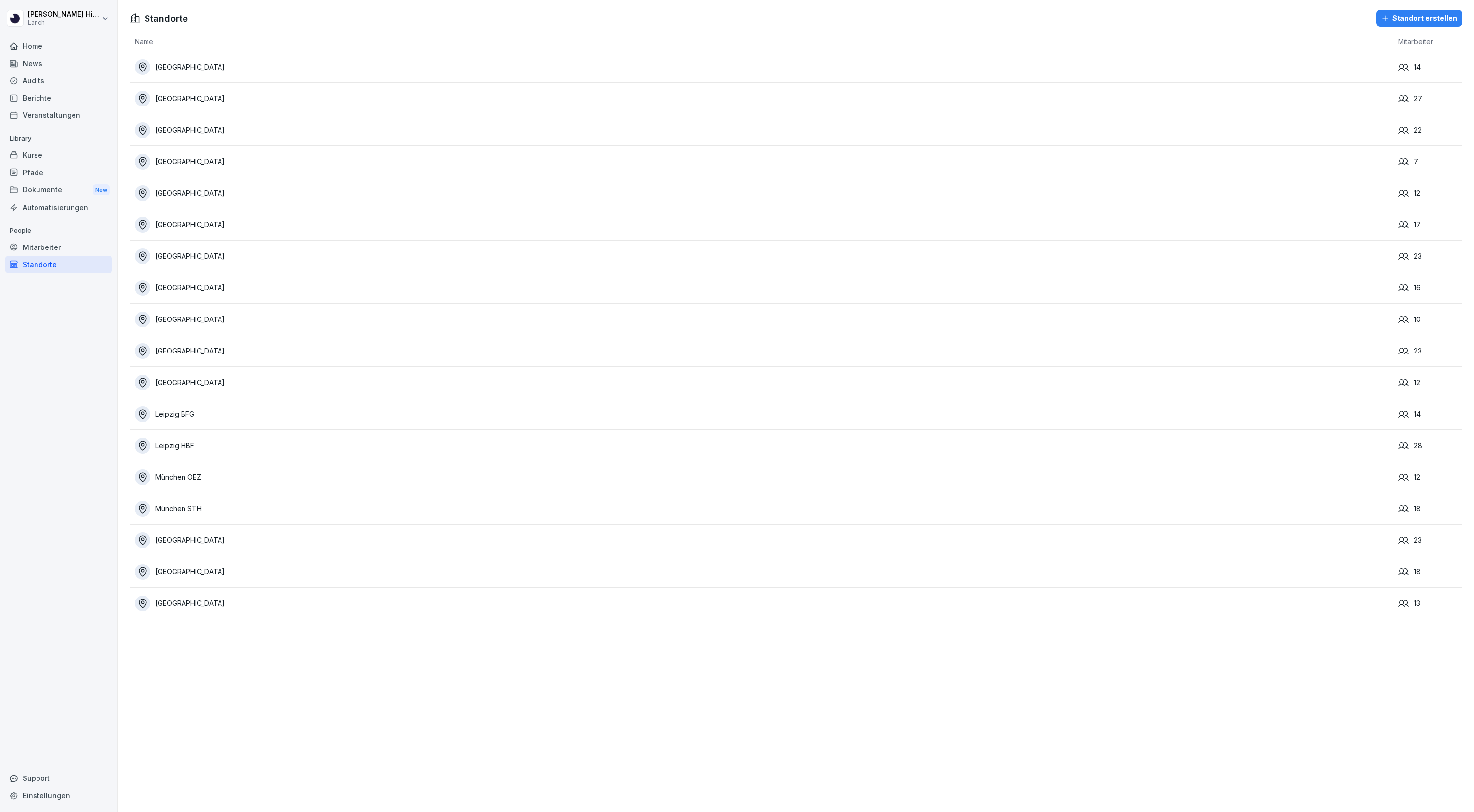
click at [25, 319] on div "Home News Audits Berichte Veranstaltungen Library Kurse Pfade Dokumente New Aut…" at bounding box center [58, 420] width 107 height 775
click at [69, 306] on div "Home News Audits Berichte Veranstaltungen Library Kurse Pfade Dokumente New Aut…" at bounding box center [58, 420] width 107 height 775
